Goal: Feedback & Contribution: Leave review/rating

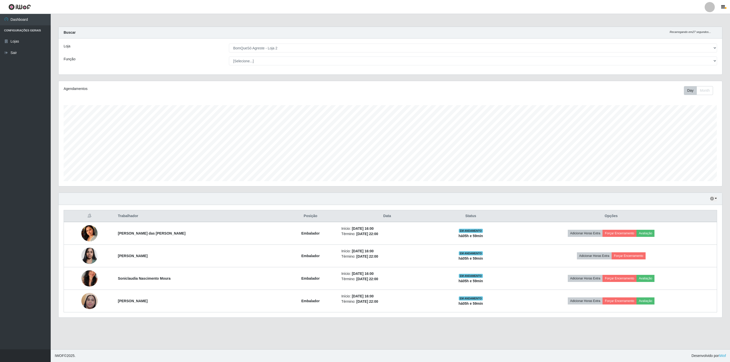
select select "214"
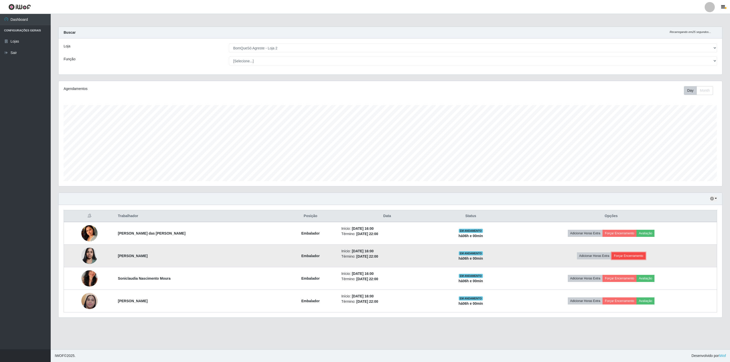
click at [615, 256] on button "Forçar Encerramento" at bounding box center [628, 255] width 34 height 7
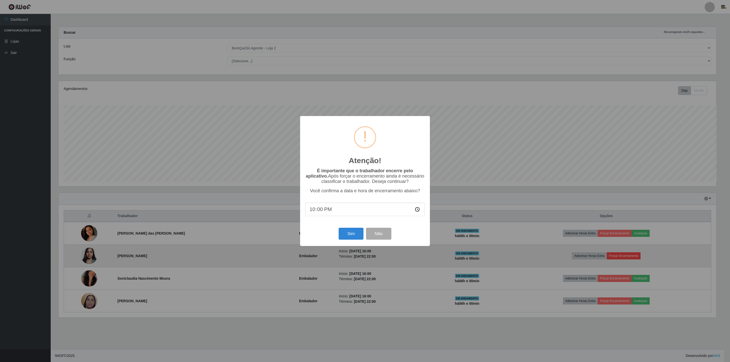
scroll to position [253277, 252725]
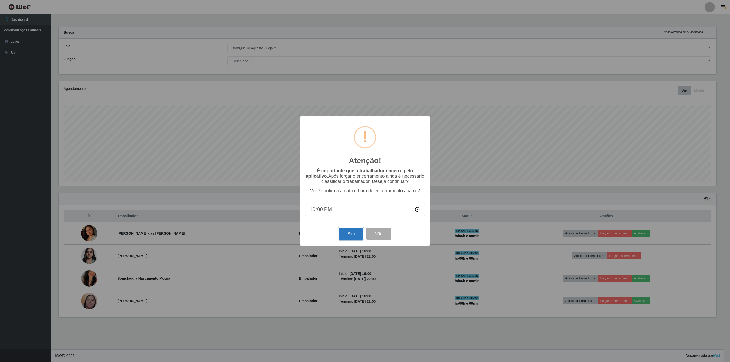
click at [342, 234] on button "Sim" at bounding box center [351, 234] width 25 height 12
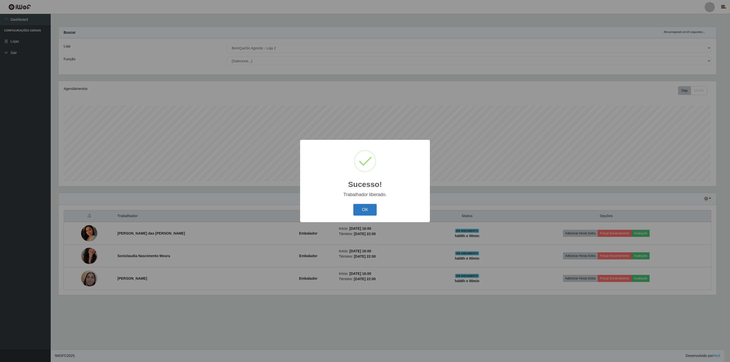
click at [368, 212] on button "OK" at bounding box center [365, 210] width 24 height 12
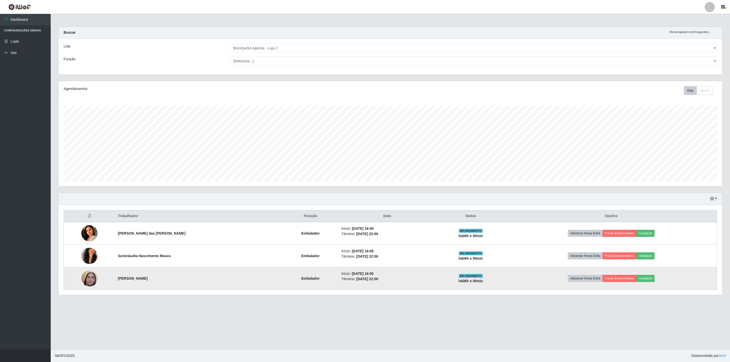
scroll to position [106, 663]
click at [616, 282] on button "Forçar Encerramento" at bounding box center [619, 278] width 34 height 7
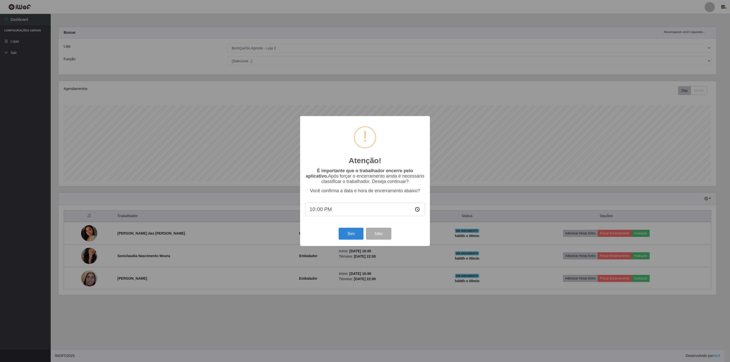
scroll to position [253277, 252725]
click at [348, 234] on button "Sim" at bounding box center [351, 234] width 25 height 12
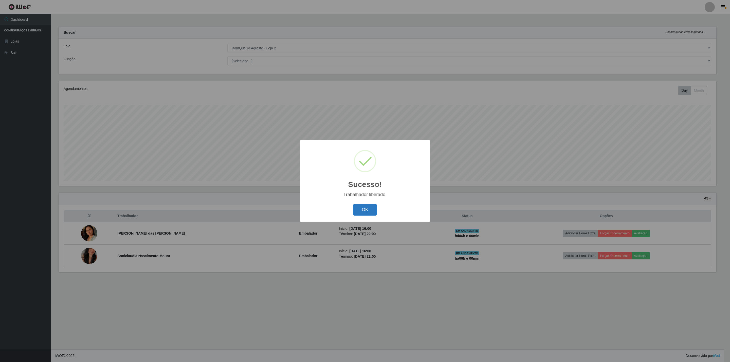
click at [366, 205] on button "OK" at bounding box center [365, 210] width 24 height 12
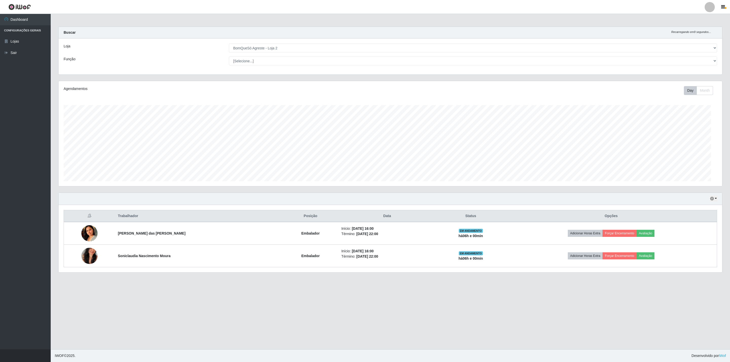
scroll to position [106, 663]
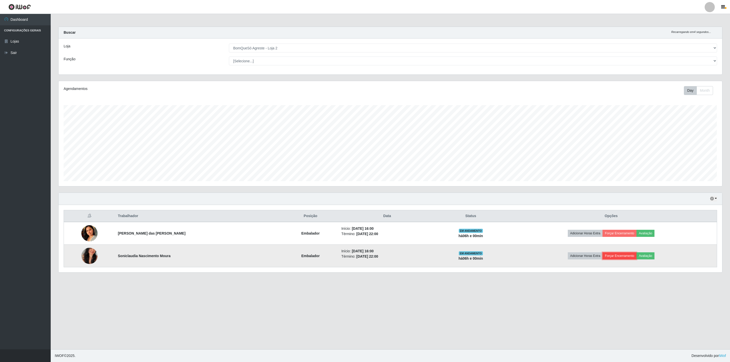
click at [609, 256] on button "Forçar Encerramento" at bounding box center [619, 255] width 34 height 7
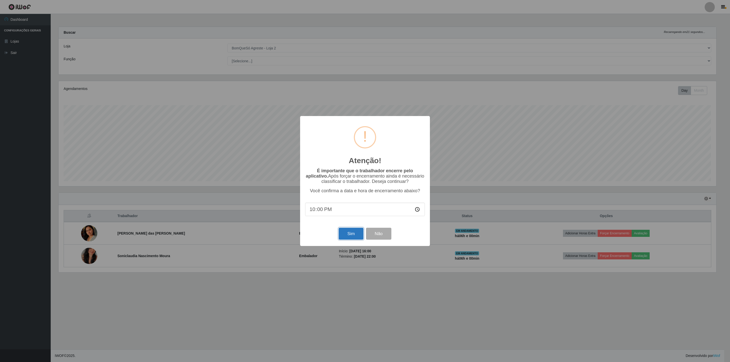
click at [357, 237] on button "Sim" at bounding box center [351, 234] width 25 height 12
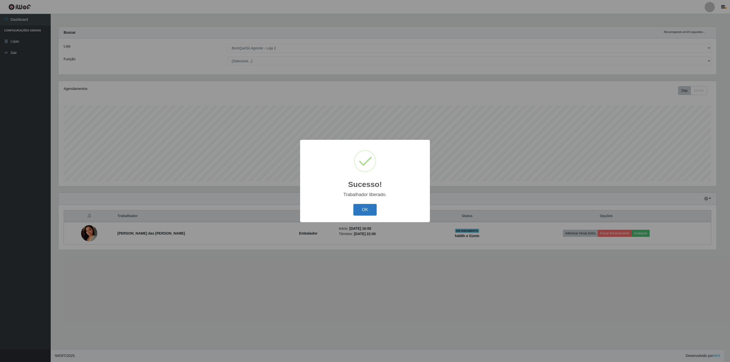
click at [363, 212] on button "OK" at bounding box center [365, 210] width 24 height 12
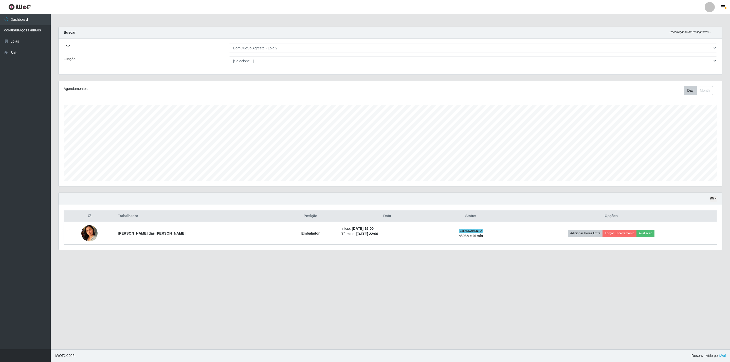
scroll to position [106, 663]
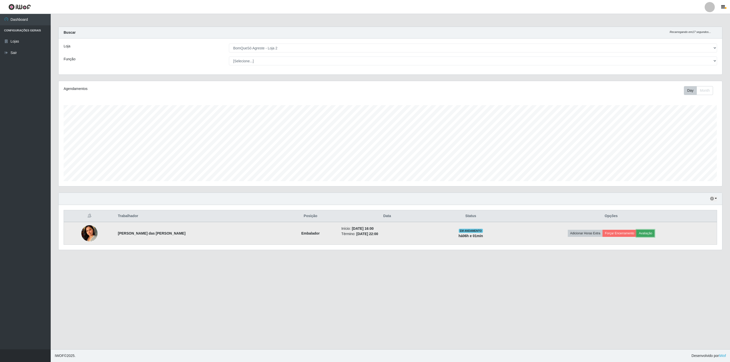
click at [636, 234] on button "Avaliação" at bounding box center [645, 233] width 18 height 7
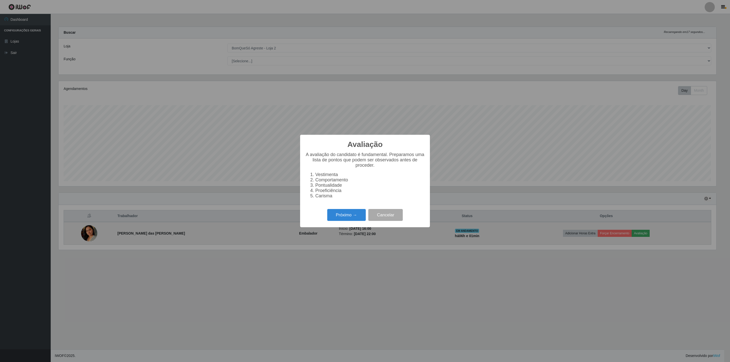
scroll to position [253277, 252725]
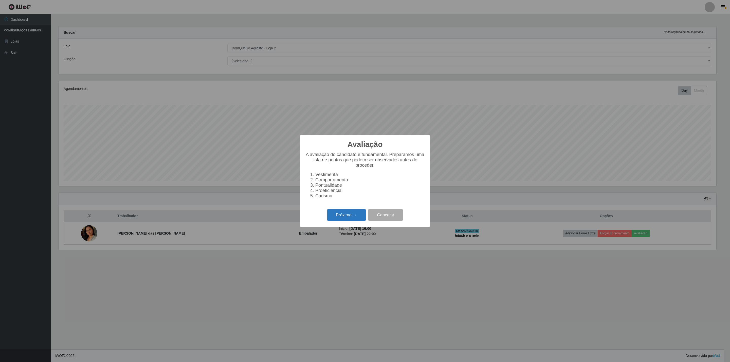
click at [354, 221] on button "Próximo →" at bounding box center [346, 215] width 39 height 12
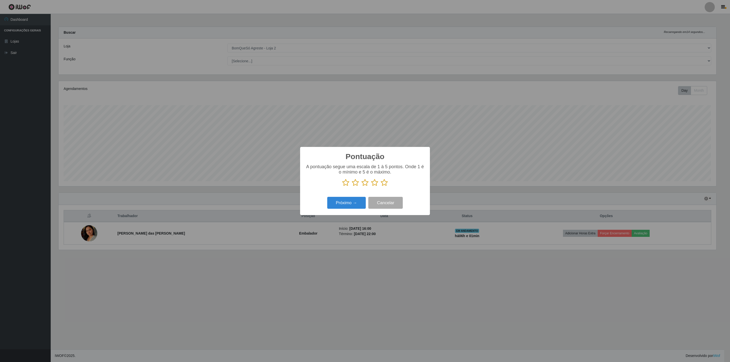
click at [383, 183] on icon at bounding box center [384, 183] width 7 height 8
click at [381, 186] on input "radio" at bounding box center [381, 186] width 0 height 0
click at [354, 204] on button "Próximo →" at bounding box center [346, 203] width 39 height 12
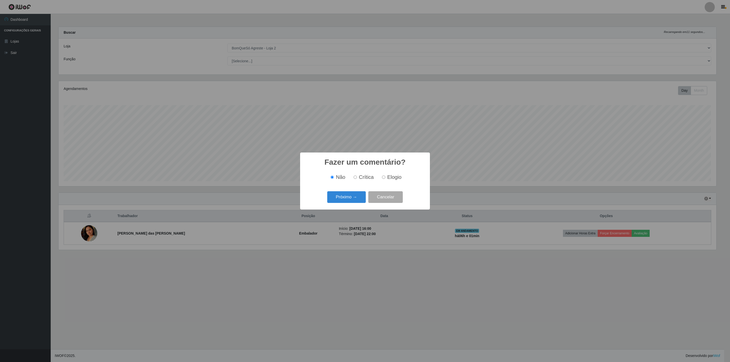
click at [389, 176] on span "Elogio" at bounding box center [394, 177] width 14 height 6
click at [385, 176] on input "Elogio" at bounding box center [383, 177] width 3 height 3
radio input "true"
click at [356, 196] on button "Próximo →" at bounding box center [346, 197] width 39 height 12
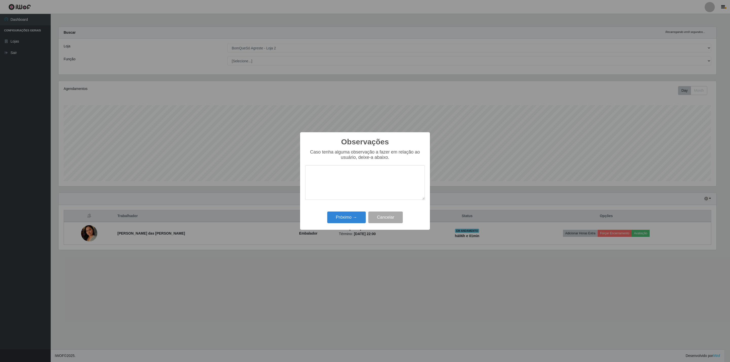
click at [336, 180] on textarea at bounding box center [365, 182] width 120 height 35
type textarea "top"
click at [338, 220] on button "Próximo →" at bounding box center [346, 218] width 39 height 12
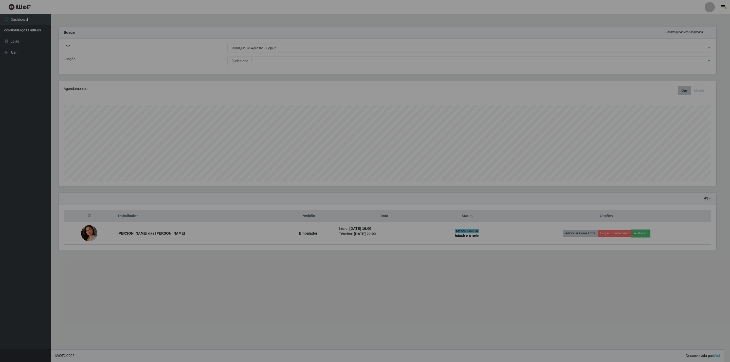
scroll to position [106, 663]
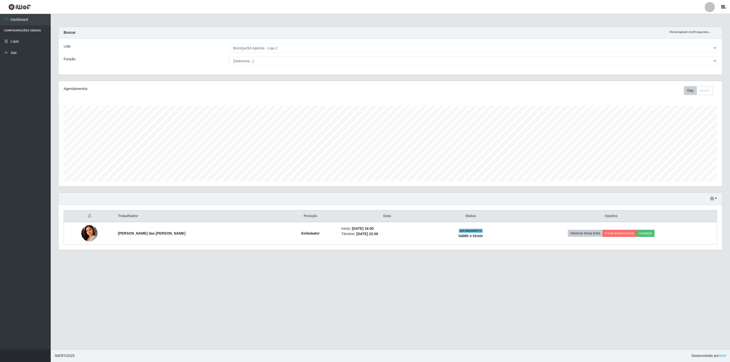
click at [582, 254] on div "Hoje 1 dia 3 dias 1 Semana Não encerrados Trabalhador Posição Data Status Opçõe…" at bounding box center [389, 225] width 671 height 64
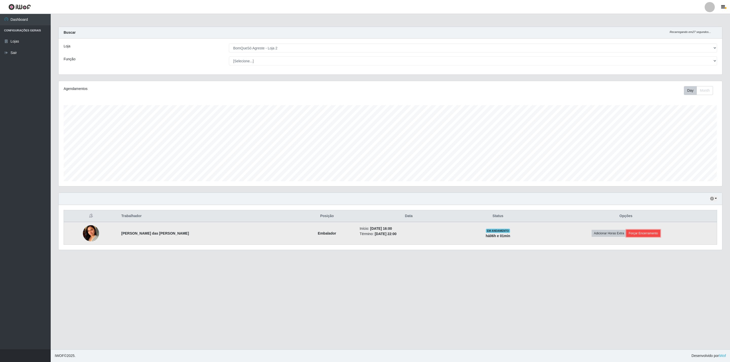
click at [626, 235] on button "Forçar Encerramento" at bounding box center [643, 233] width 34 height 7
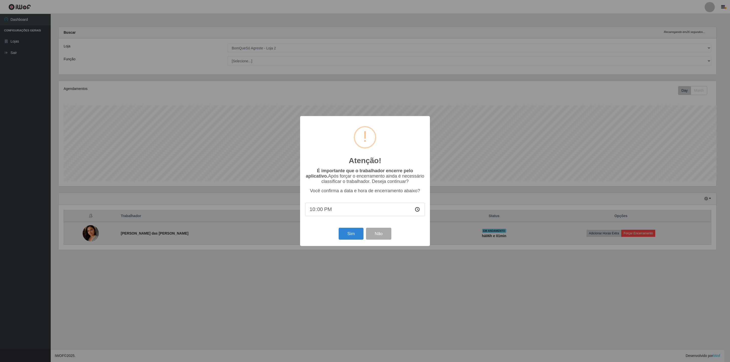
scroll to position [253277, 252725]
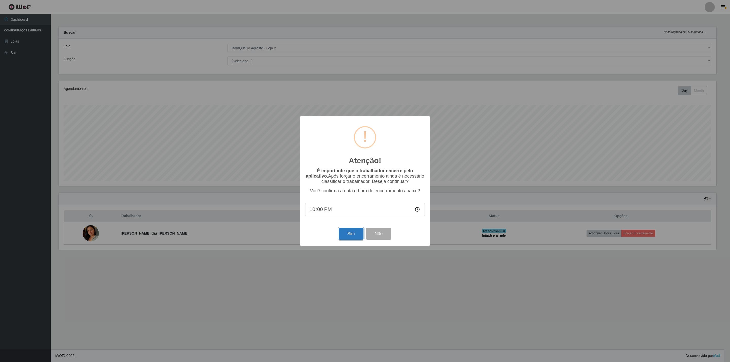
click at [353, 228] on button "Sim" at bounding box center [351, 234] width 25 height 12
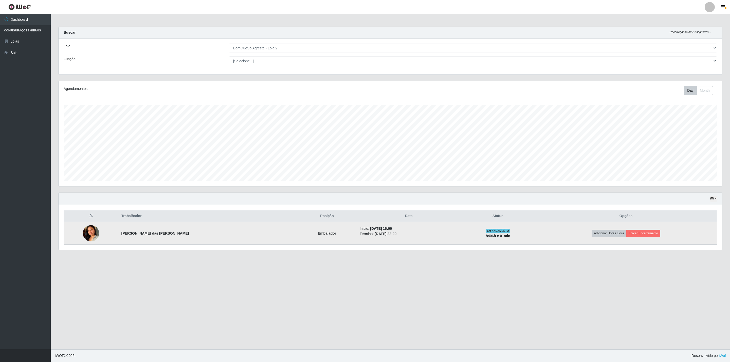
scroll to position [0, 0]
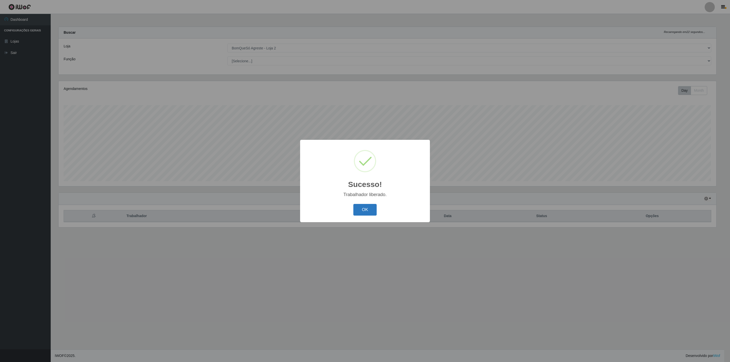
click at [367, 207] on button "OK" at bounding box center [365, 210] width 24 height 12
